Goal: Transaction & Acquisition: Subscribe to service/newsletter

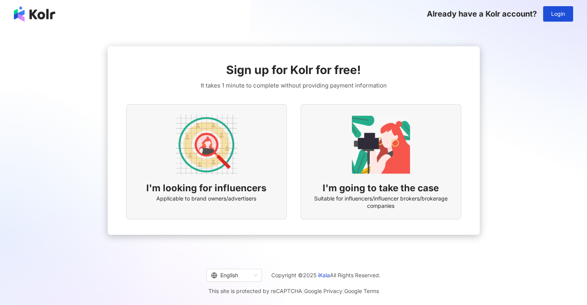
click at [152, 171] on div "I'm looking for influencers Applicable to brand owners/advertisers" at bounding box center [206, 161] width 161 height 115
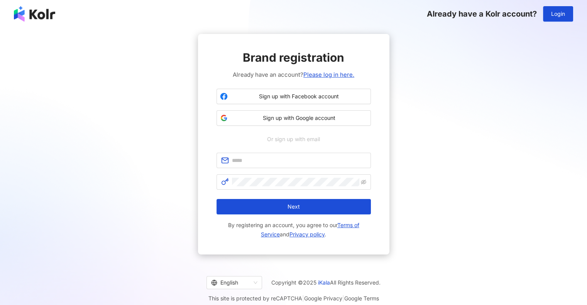
click at [338, 122] on span "Sign up with Google account" at bounding box center [299, 118] width 137 height 8
click at [535, 128] on div "Brand registration Already have an account? Please log in here. Sign up with Fa…" at bounding box center [293, 144] width 569 height 221
